Goal: Task Accomplishment & Management: Use online tool/utility

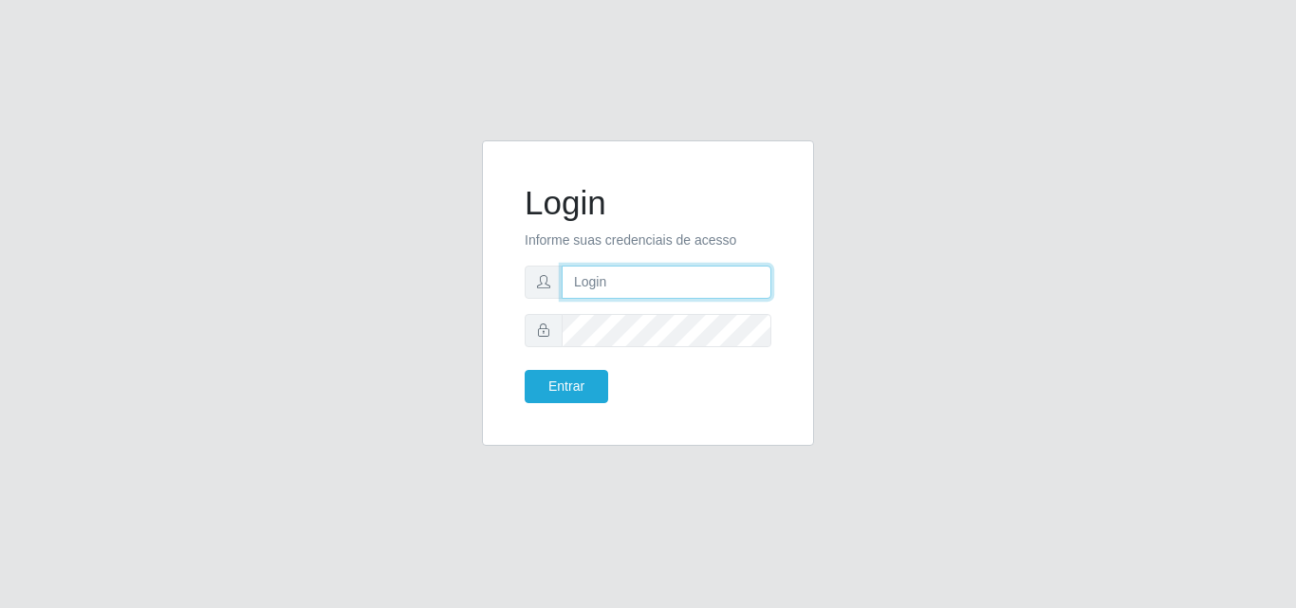
click at [612, 275] on input "text" at bounding box center [667, 282] width 210 height 33
type input "ana@saullus"
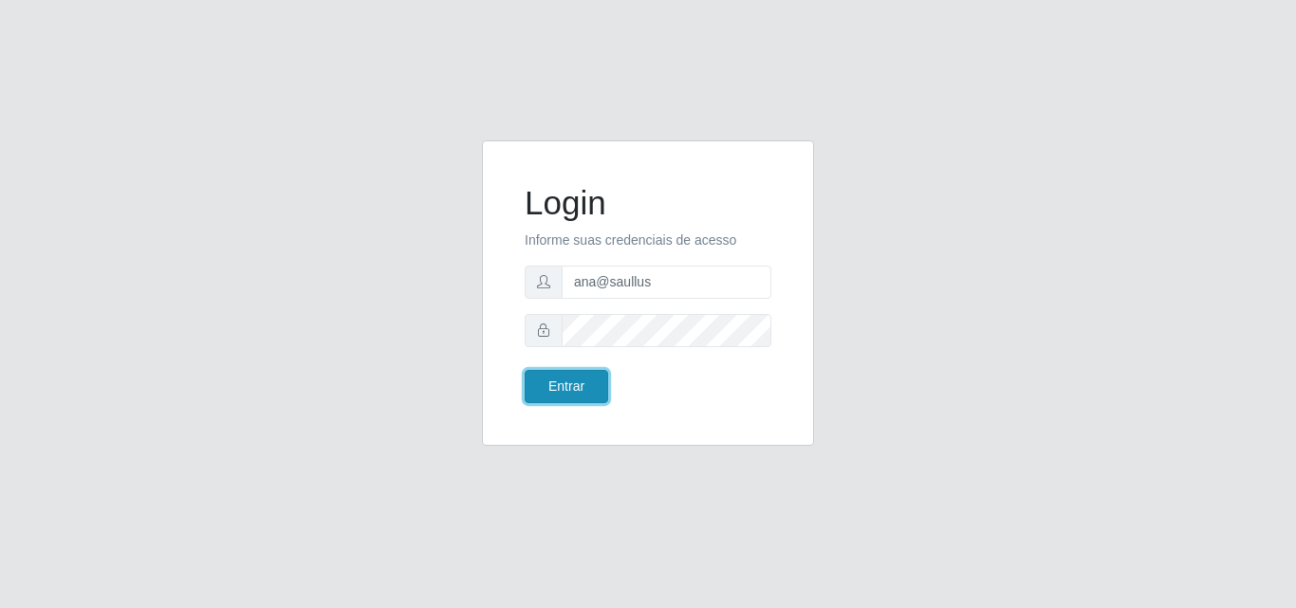
click at [555, 392] on button "Entrar" at bounding box center [567, 386] width 84 height 33
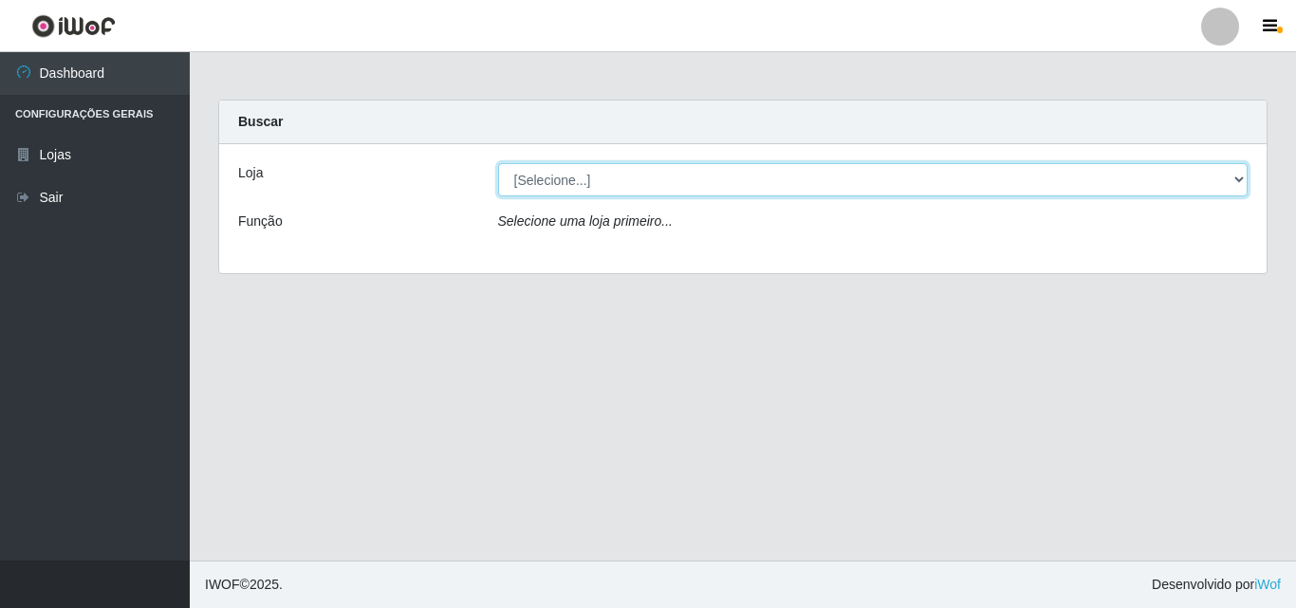
click at [1236, 184] on select "[Selecione...] Saullus Supermercados" at bounding box center [873, 179] width 751 height 33
select select "423"
click at [498, 163] on select "[Selecione...] Saullus Supermercados" at bounding box center [873, 179] width 751 height 33
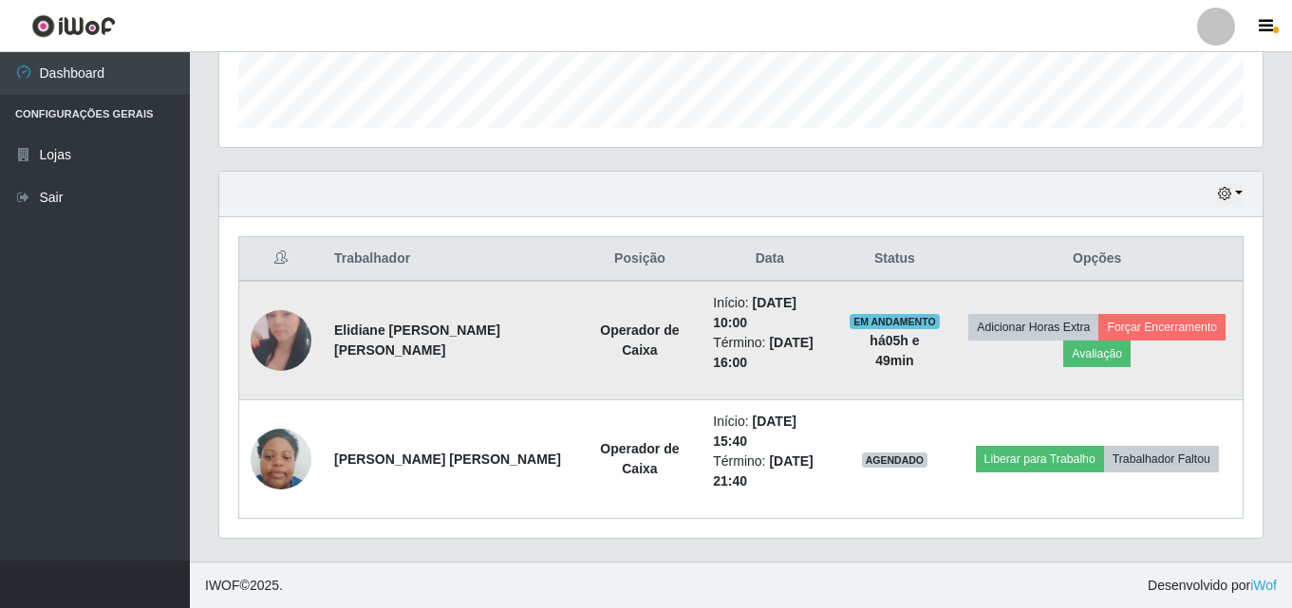
scroll to position [551, 0]
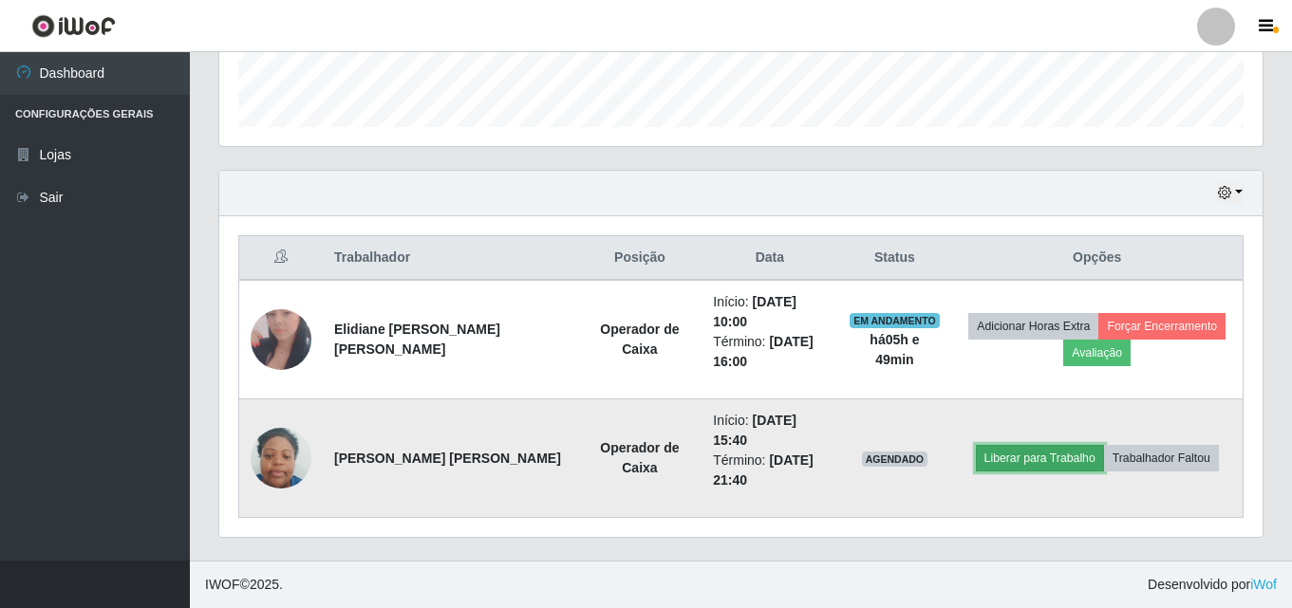
click at [1060, 464] on button "Liberar para Trabalho" at bounding box center [1040, 458] width 128 height 27
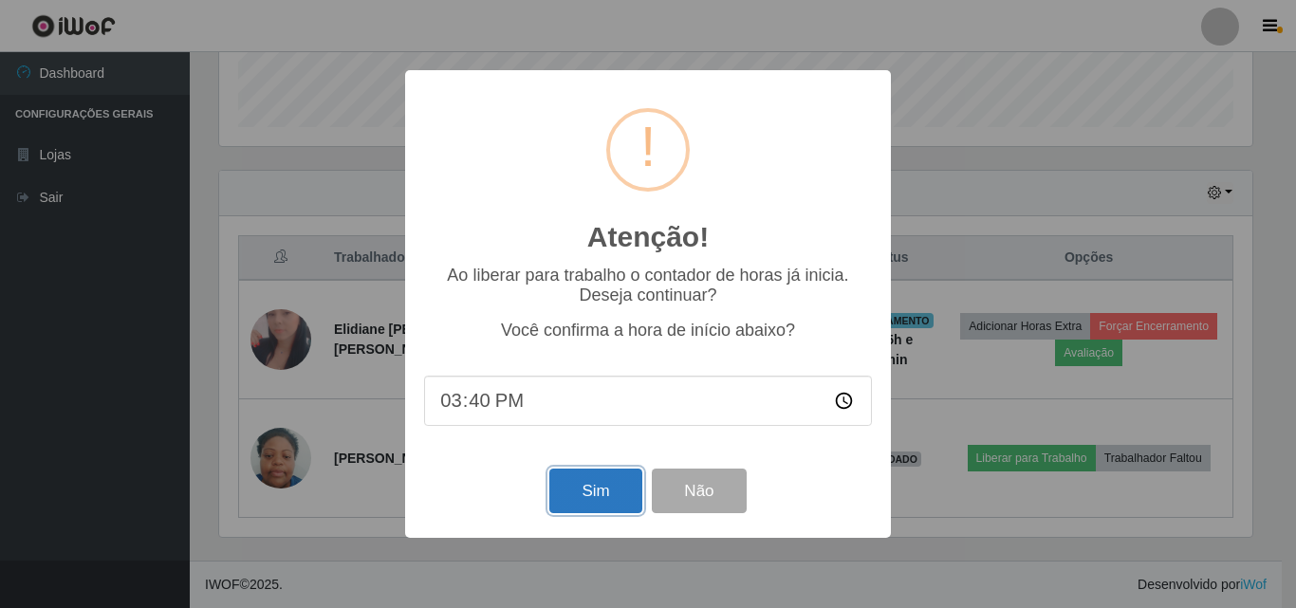
click at [581, 507] on button "Sim" at bounding box center [595, 491] width 92 height 45
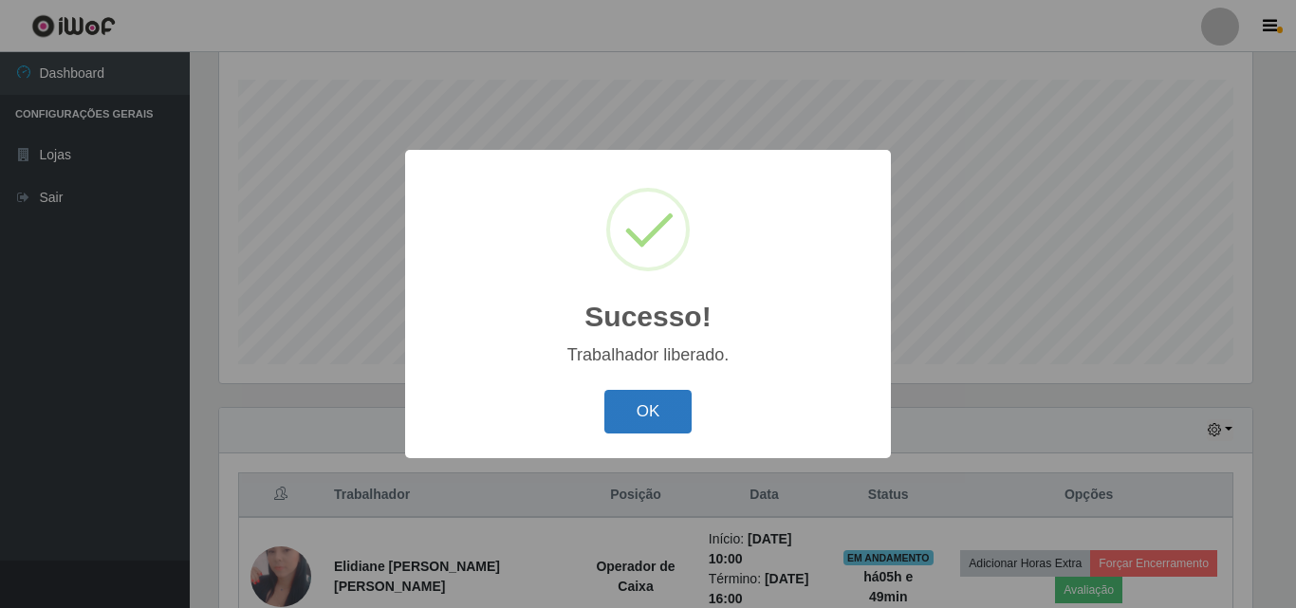
click at [633, 418] on button "OK" at bounding box center [648, 412] width 88 height 45
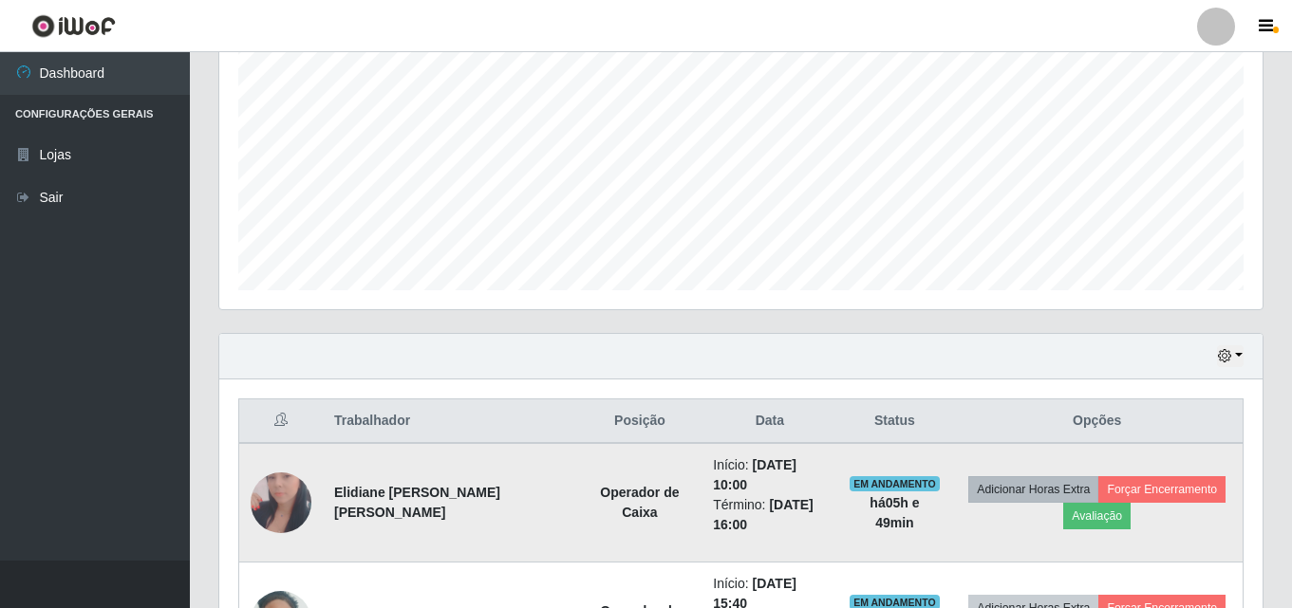
scroll to position [551, 0]
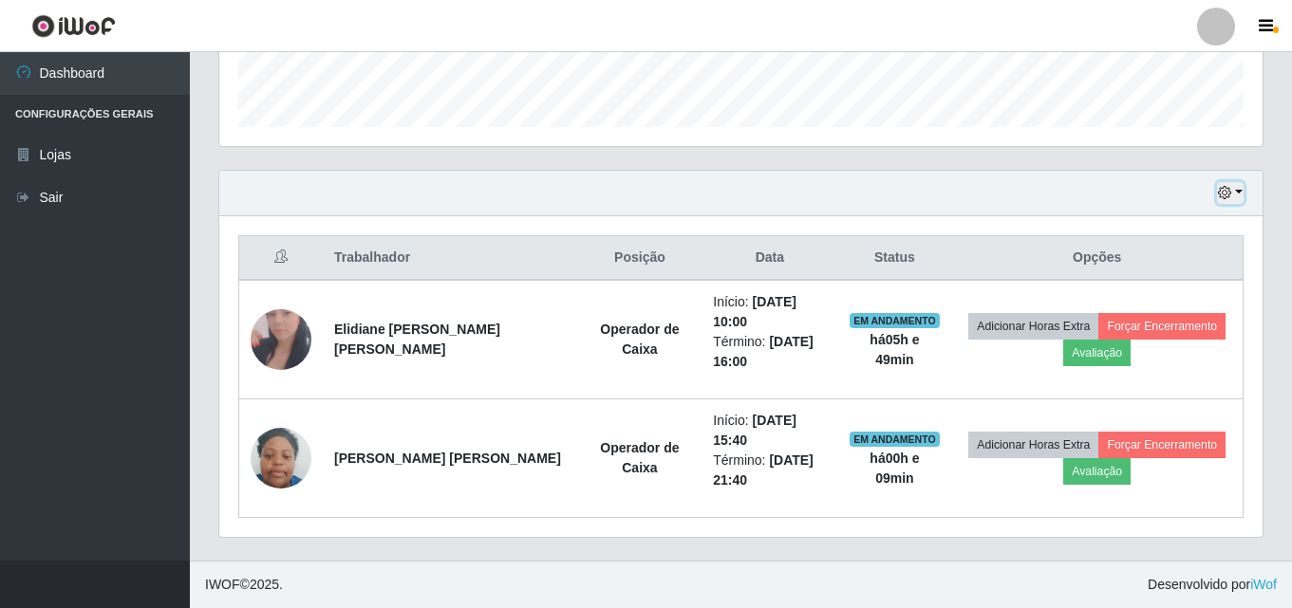
click at [1238, 197] on button "button" at bounding box center [1230, 193] width 27 height 22
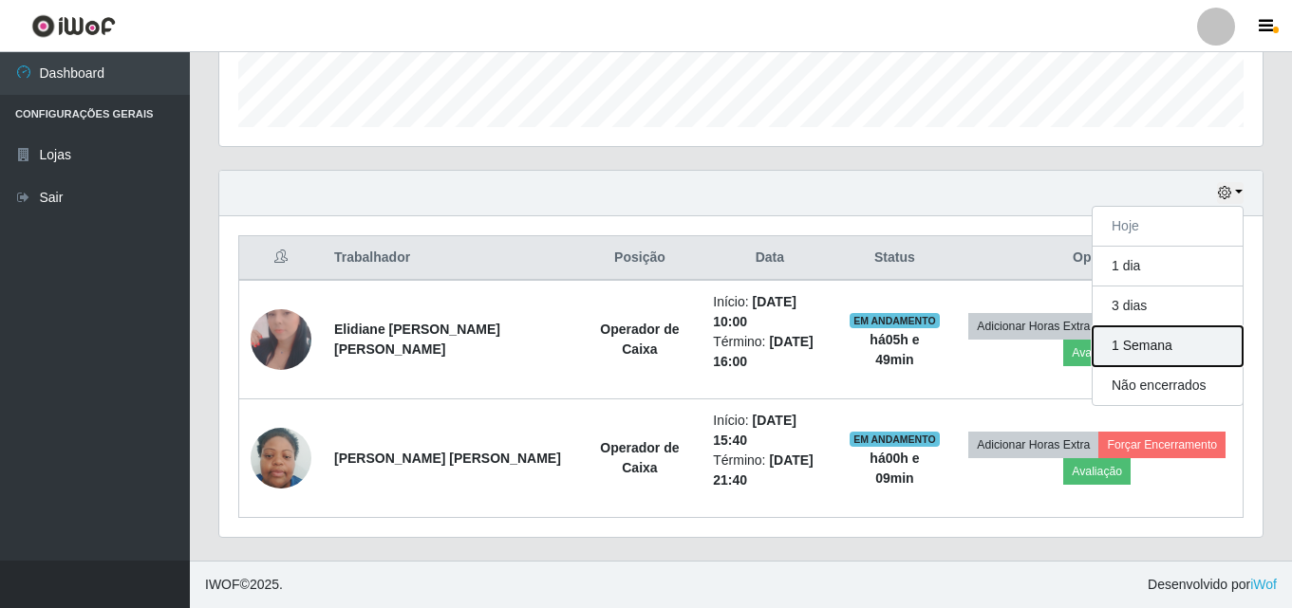
click at [1146, 350] on button "1 Semana" at bounding box center [1167, 346] width 150 height 40
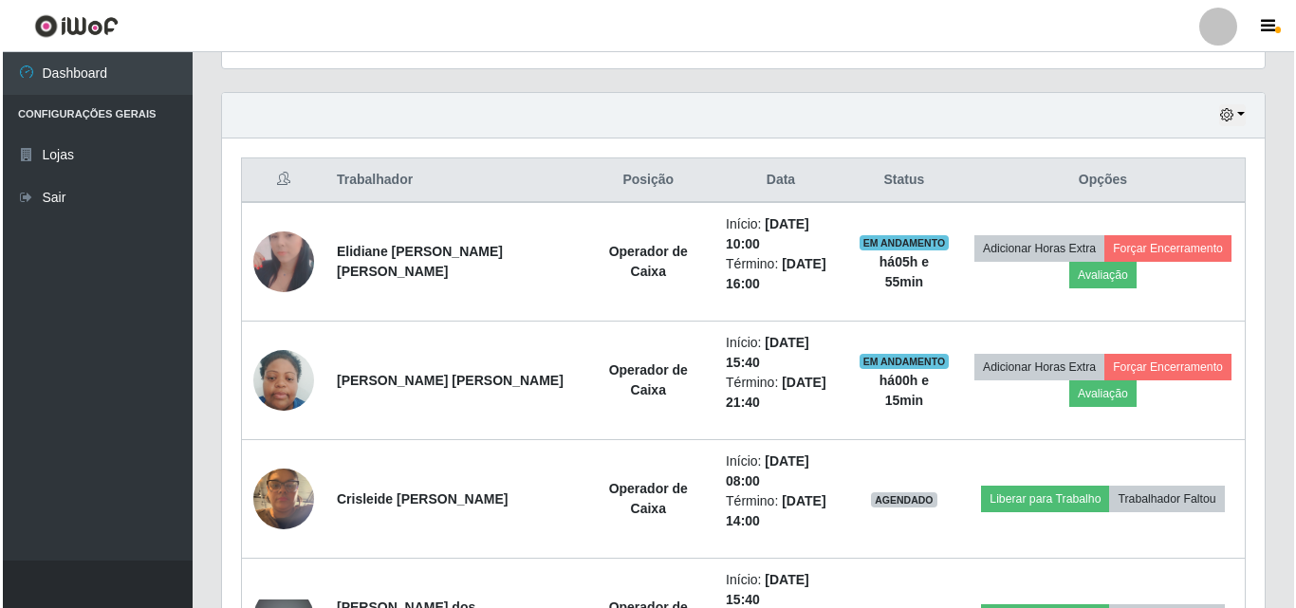
scroll to position [741, 0]
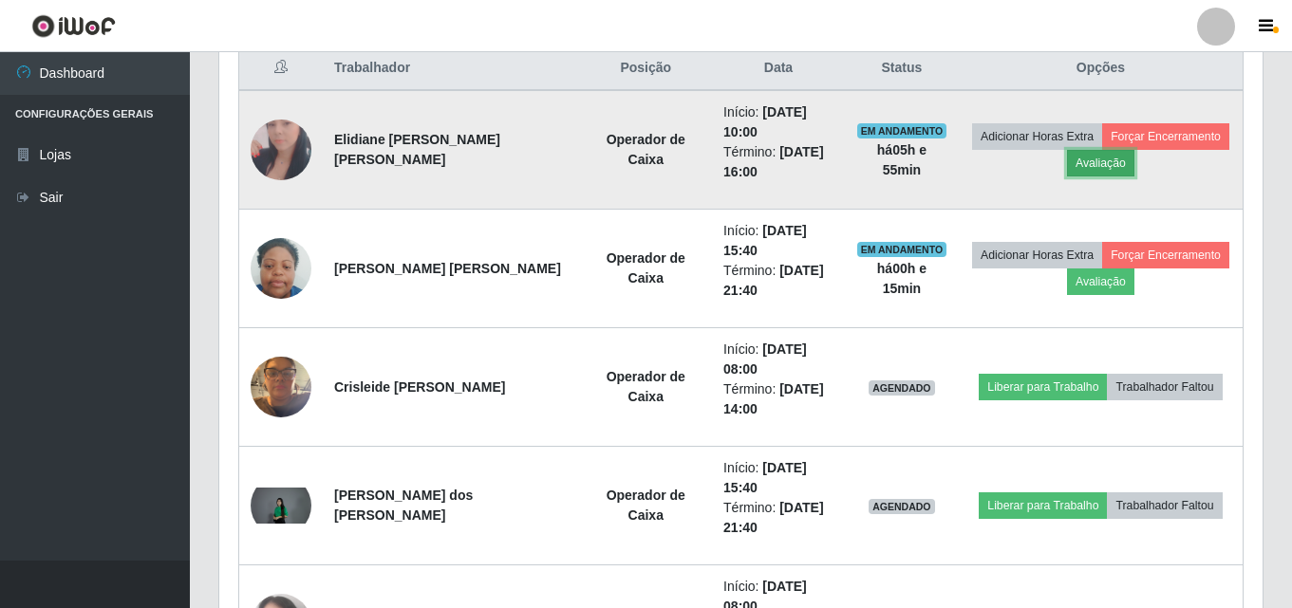
click at [1094, 158] on button "Avaliação" at bounding box center [1100, 163] width 67 height 27
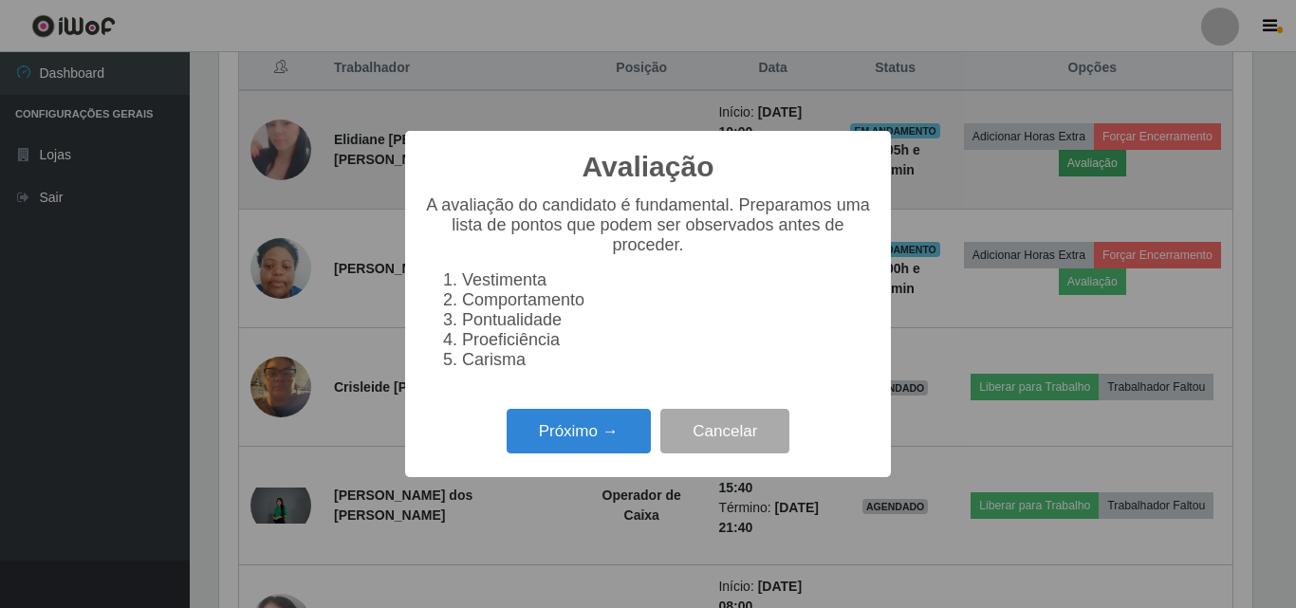
scroll to position [394, 1033]
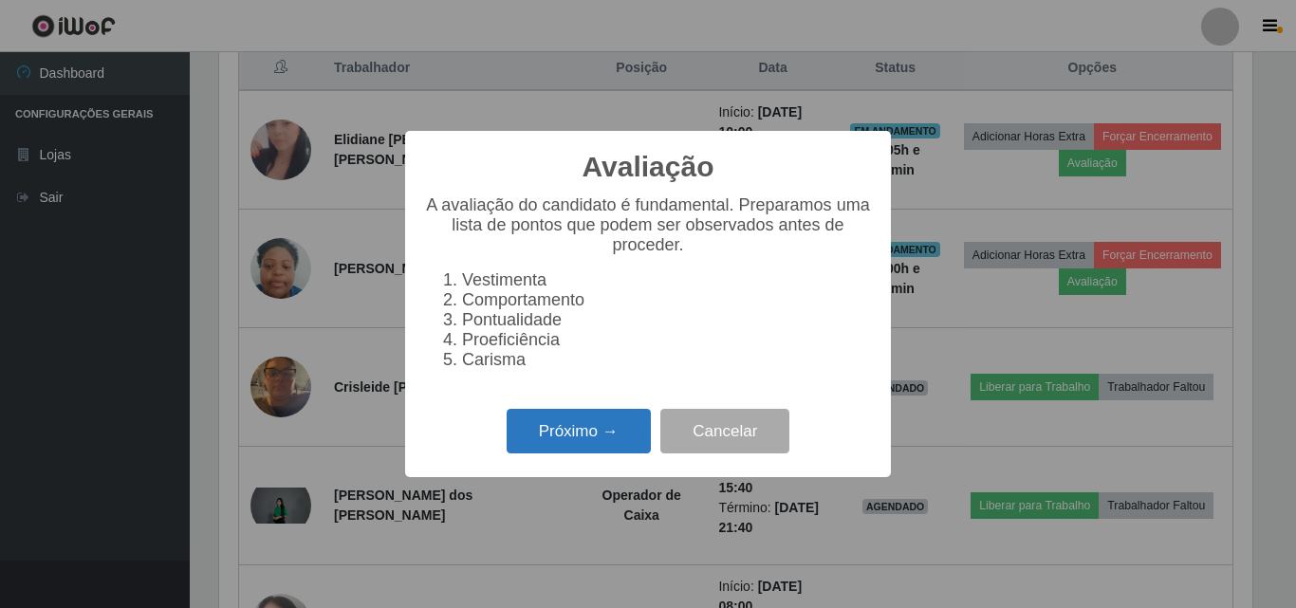
click at [589, 437] on button "Próximo →" at bounding box center [579, 431] width 144 height 45
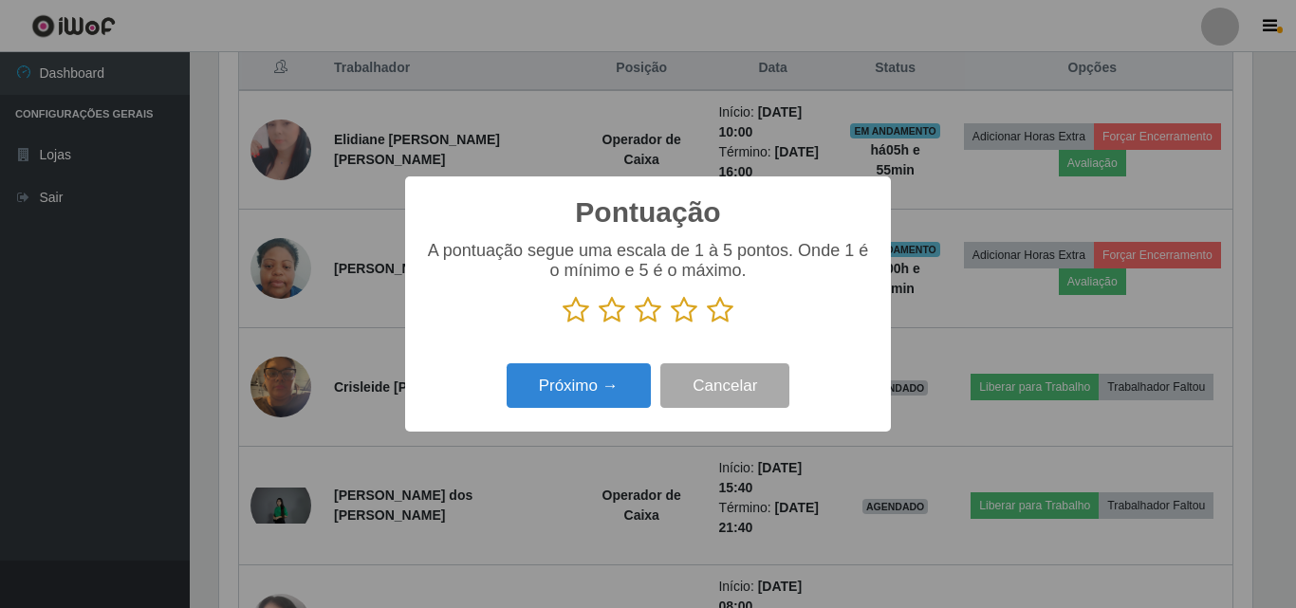
scroll to position [948563, 947923]
click at [722, 312] on icon at bounding box center [720, 310] width 27 height 28
click at [707, 325] on input "radio" at bounding box center [707, 325] width 0 height 0
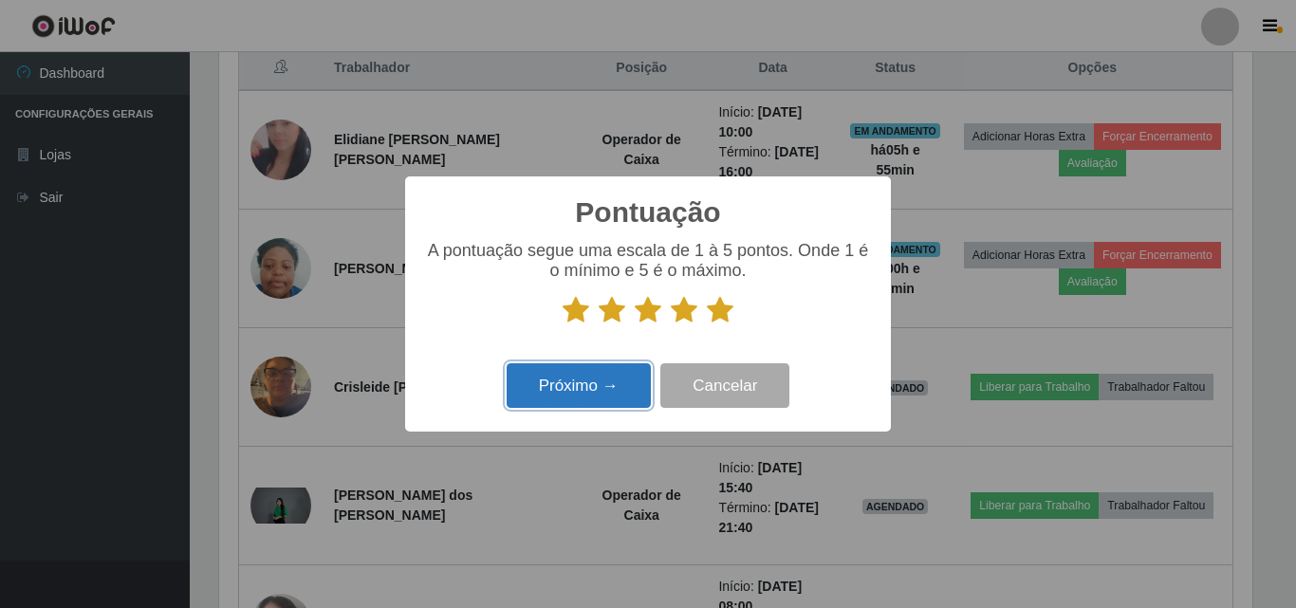
click at [574, 388] on button "Próximo →" at bounding box center [579, 385] width 144 height 45
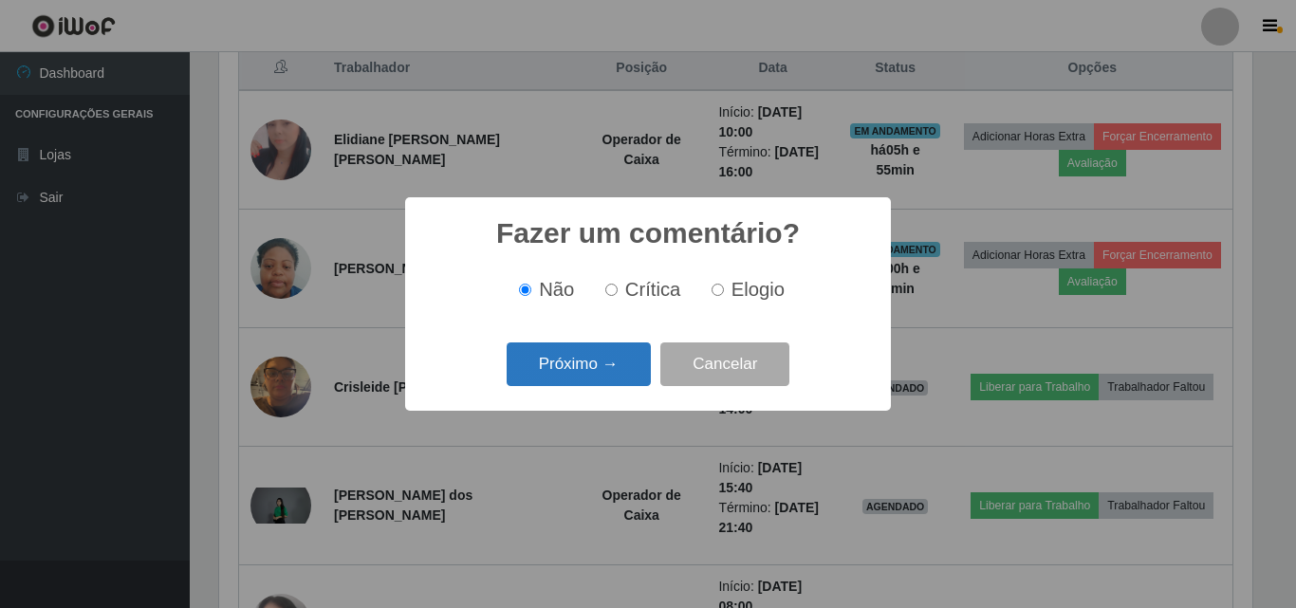
click at [592, 360] on button "Próximo →" at bounding box center [579, 365] width 144 height 45
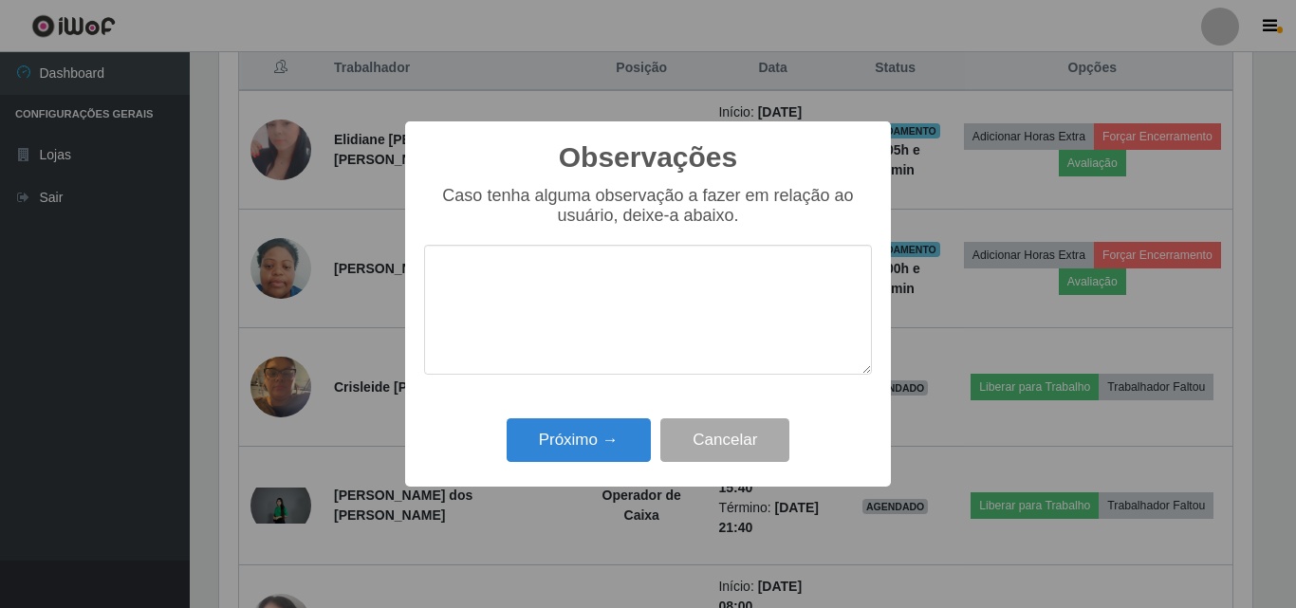
click at [590, 319] on textarea at bounding box center [648, 310] width 448 height 130
type textarea "excelente profissional"
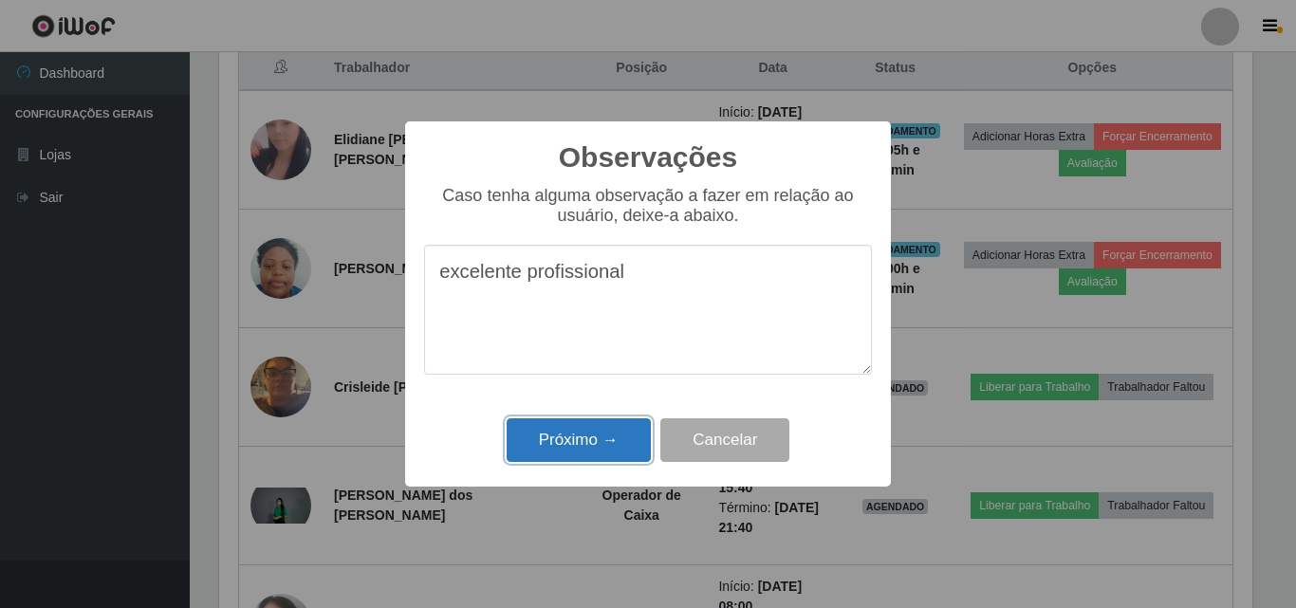
click at [591, 428] on button "Próximo →" at bounding box center [579, 440] width 144 height 45
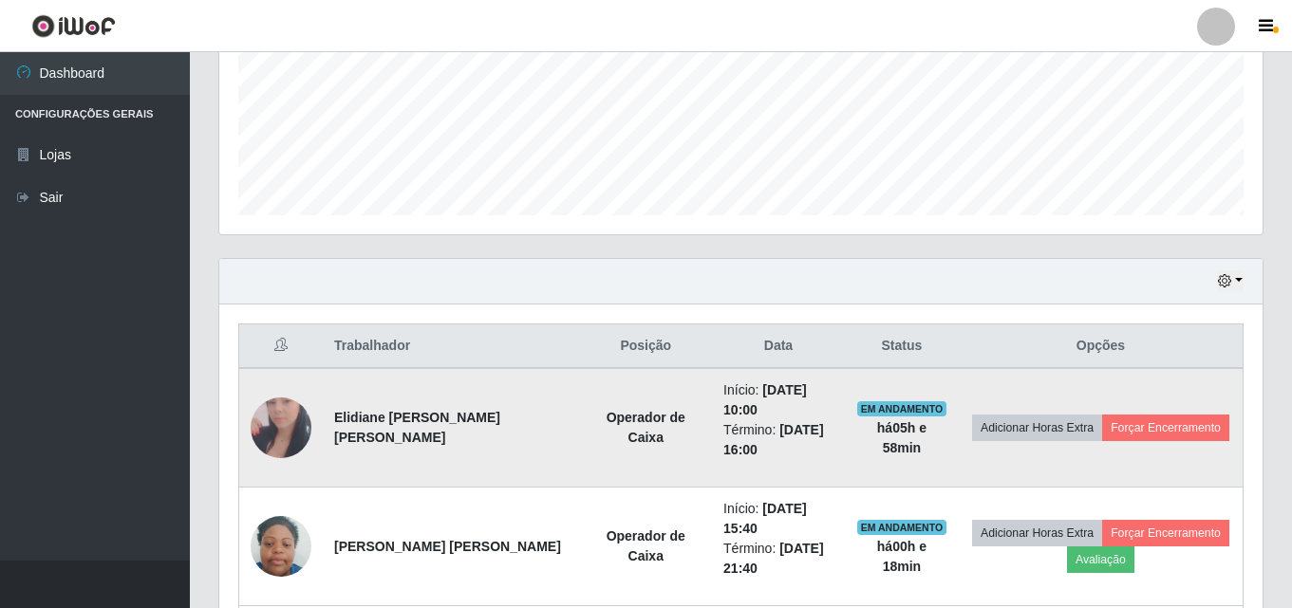
scroll to position [646, 0]
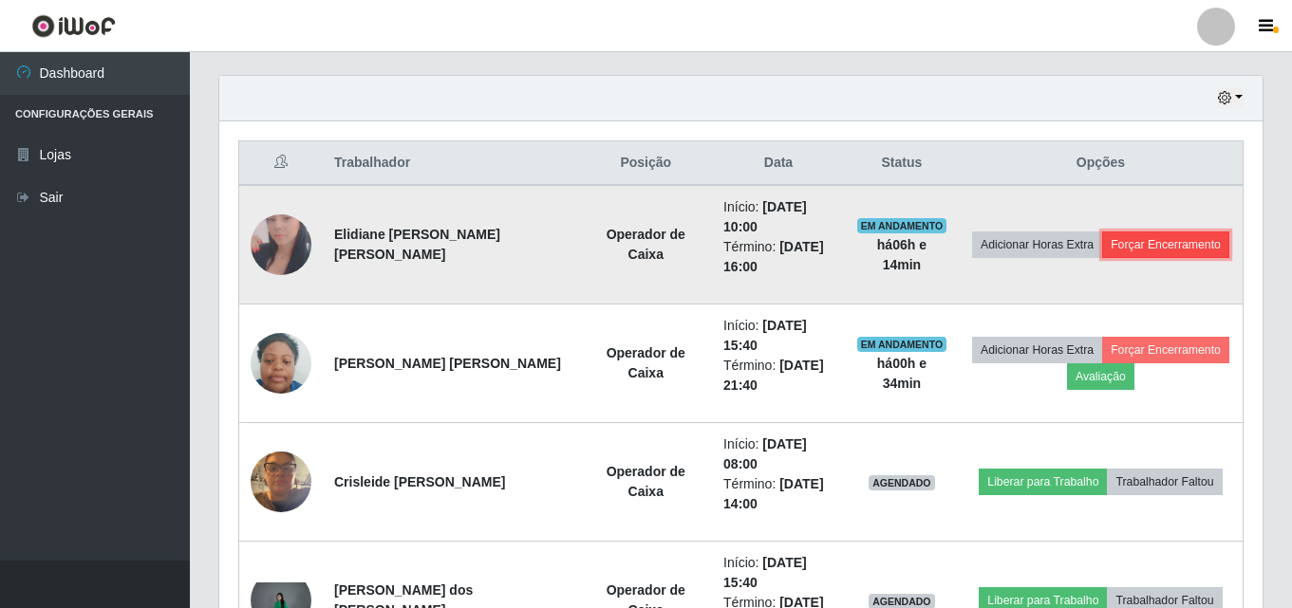
click at [1168, 244] on button "Forçar Encerramento" at bounding box center [1165, 245] width 127 height 27
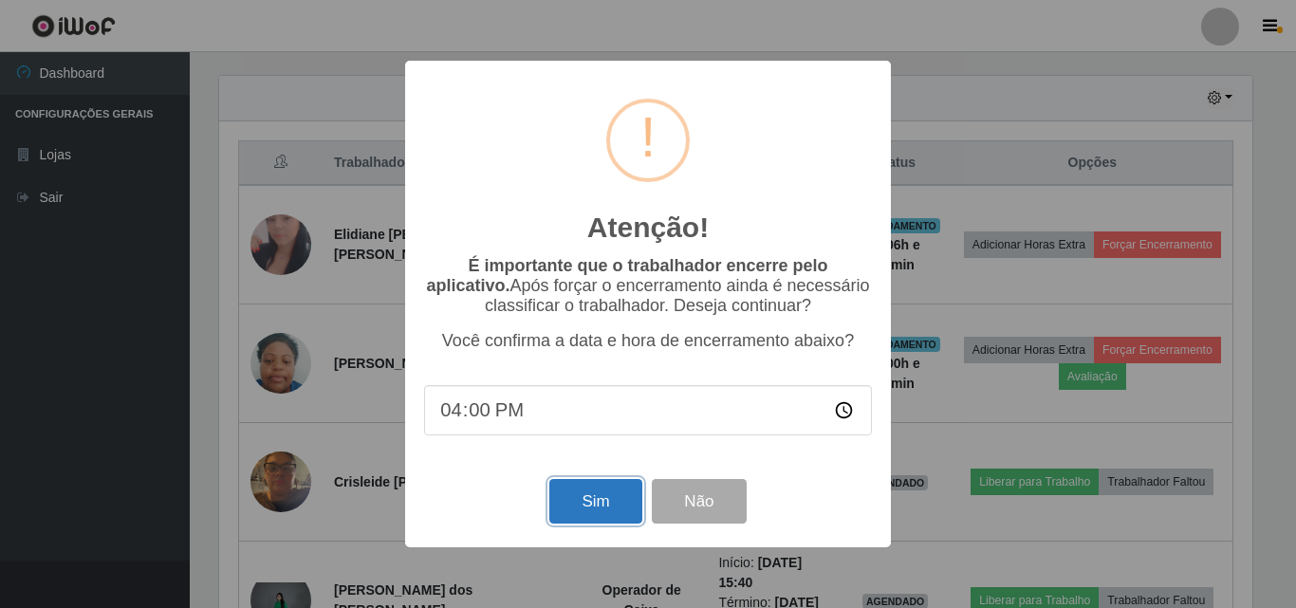
click at [620, 514] on button "Sim" at bounding box center [595, 501] width 92 height 45
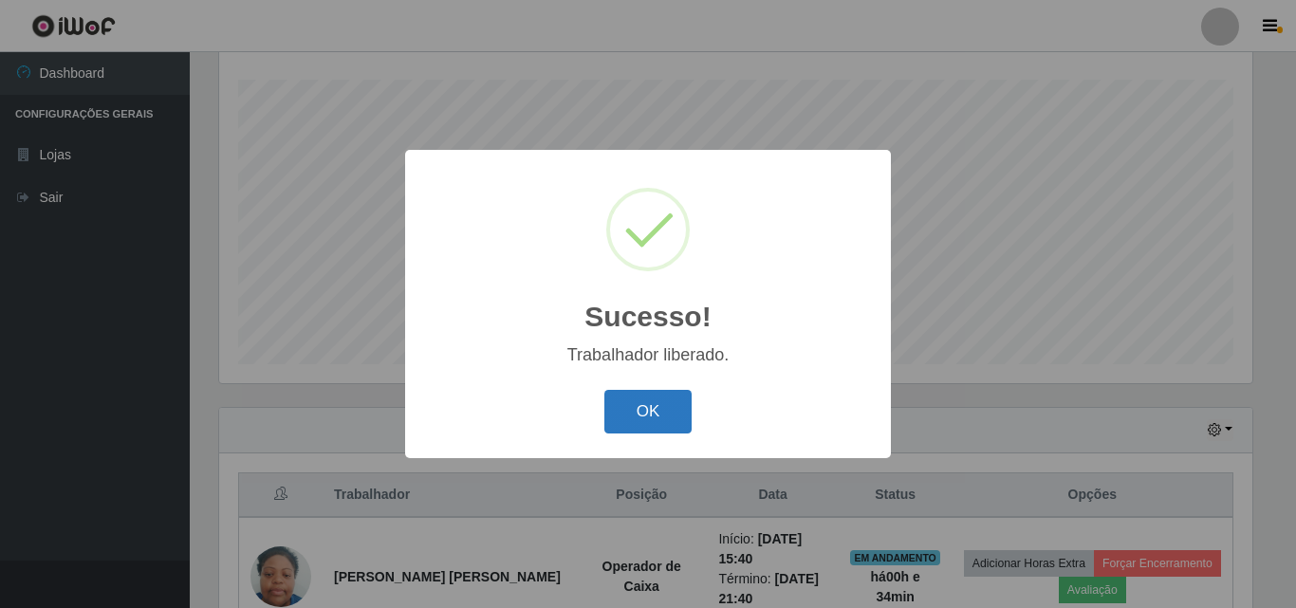
click at [642, 418] on button "OK" at bounding box center [648, 412] width 88 height 45
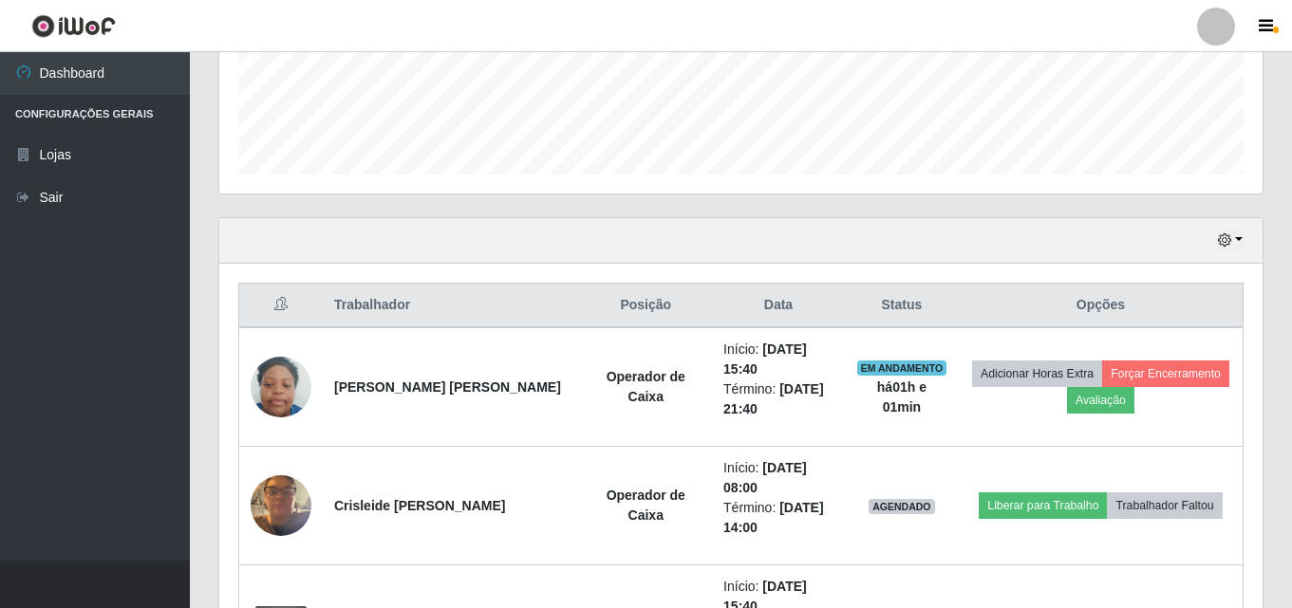
scroll to position [599, 0]
